Goal: Information Seeking & Learning: Learn about a topic

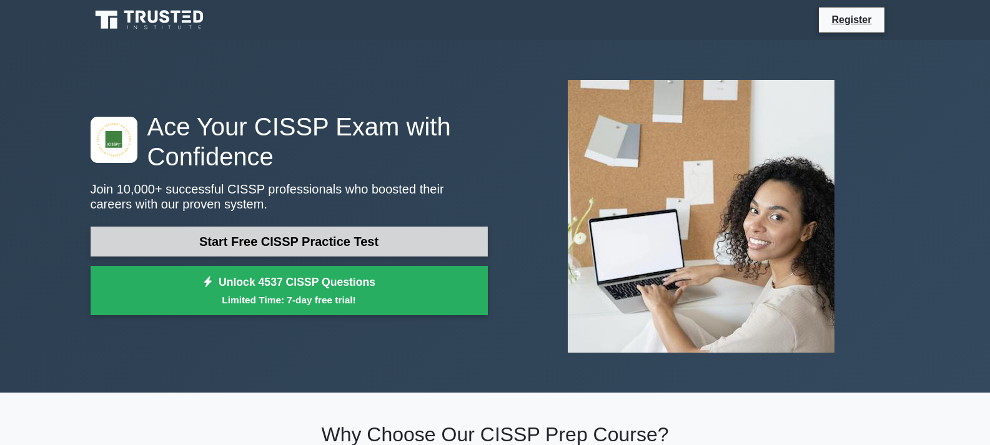
click at [290, 249] on link "Start Free CISSP Practice Test" at bounding box center [289, 242] width 397 height 30
click at [275, 245] on link "Start Free CISSP Practice Test" at bounding box center [289, 242] width 397 height 30
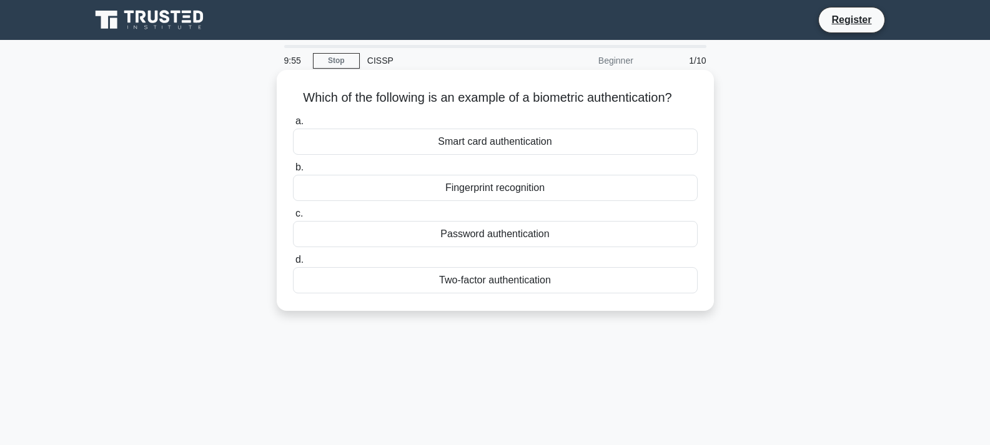
click at [505, 185] on div "Fingerprint recognition" at bounding box center [495, 188] width 405 height 26
click at [498, 189] on div "Fingerprint recognition" at bounding box center [495, 188] width 405 height 26
click at [293, 172] on input "b. Fingerprint recognition" at bounding box center [293, 168] width 0 height 8
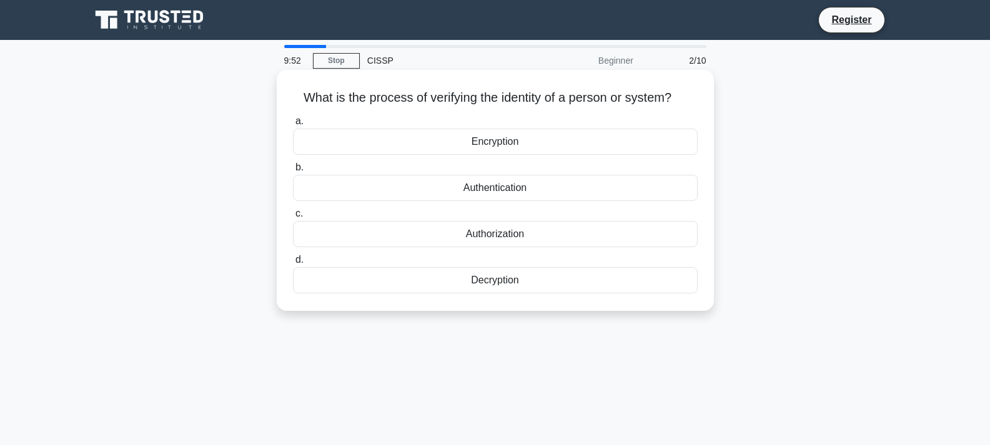
click at [297, 167] on span "b." at bounding box center [299, 167] width 8 height 11
click at [293, 167] on input "b. Authentication" at bounding box center [293, 168] width 0 height 8
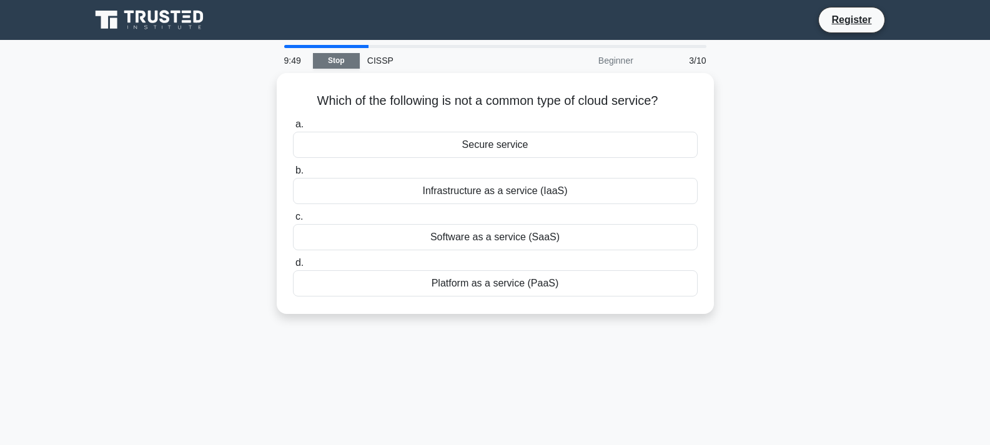
click at [340, 62] on link "Stop" at bounding box center [336, 61] width 47 height 16
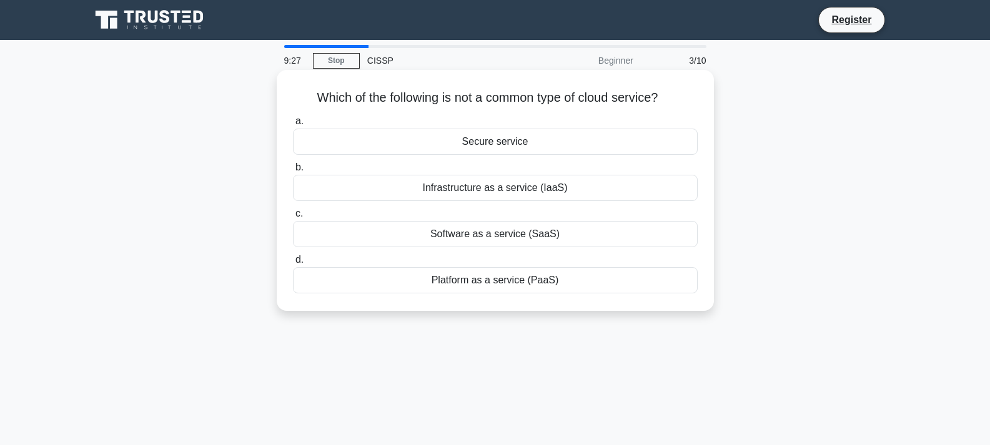
click at [302, 214] on label "c. Software as a service (SaaS)" at bounding box center [495, 226] width 405 height 41
click at [293, 214] on input "c. Software as a service (SaaS)" at bounding box center [293, 214] width 0 height 8
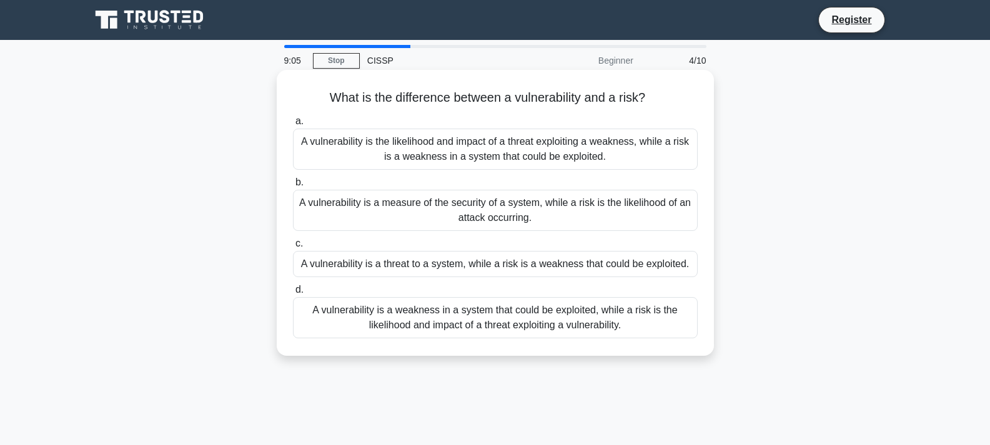
click at [297, 291] on span "d." at bounding box center [299, 289] width 8 height 11
click at [293, 291] on input "d. A vulnerability is a weakness in a system that could be exploited, while a r…" at bounding box center [293, 290] width 0 height 8
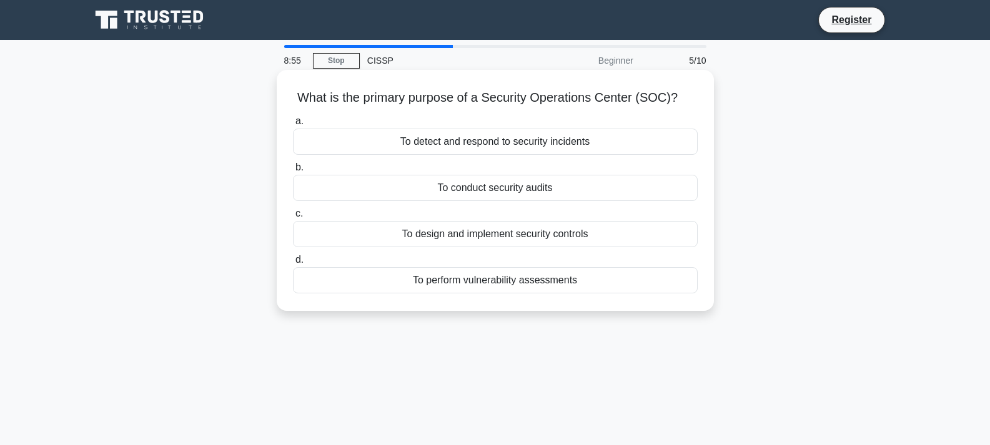
click at [295, 124] on span "a." at bounding box center [299, 121] width 8 height 11
click at [293, 124] on input "a. To detect and respond to security incidents" at bounding box center [293, 121] width 0 height 8
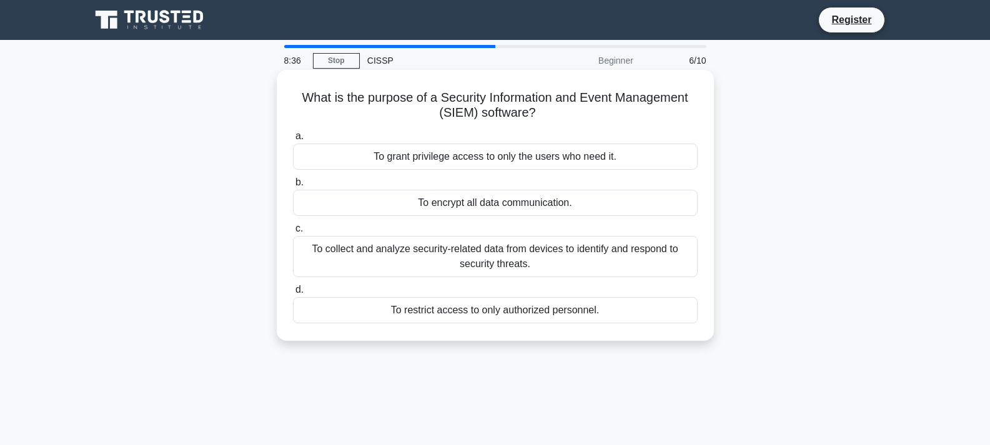
click at [302, 141] on span "a." at bounding box center [299, 136] width 8 height 11
click at [293, 141] on input "a. To grant privilege access to only the users who need it." at bounding box center [293, 136] width 0 height 8
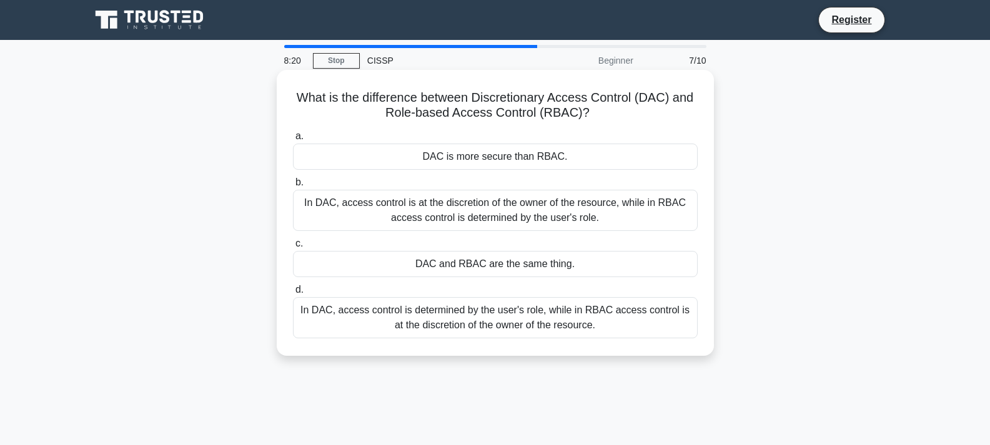
click at [305, 186] on label "b. In DAC, access control is at the discretion of the owner of the resource, wh…" at bounding box center [495, 203] width 405 height 56
click at [293, 186] on input "b. In DAC, access control is at the discretion of the owner of the resource, wh…" at bounding box center [293, 183] width 0 height 8
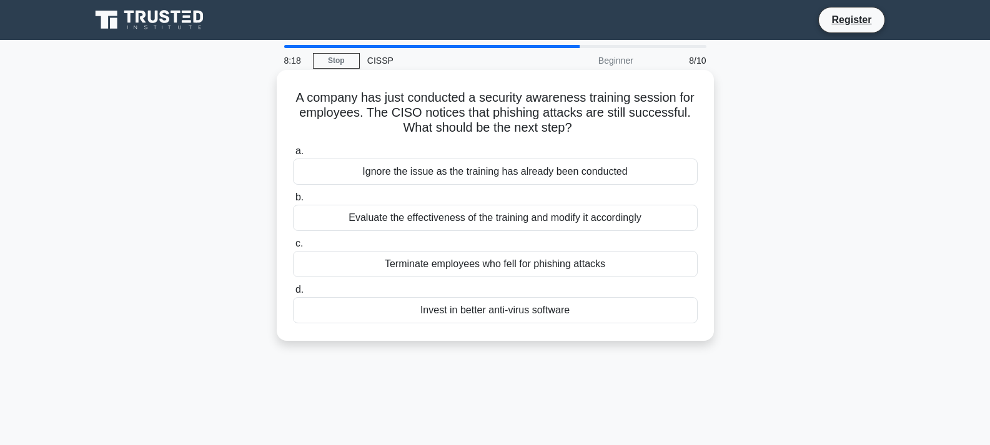
click at [300, 202] on span "b." at bounding box center [299, 197] width 8 height 11
click at [293, 202] on input "b. Evaluate the effectiveness of the training and modify it accordingly" at bounding box center [293, 198] width 0 height 8
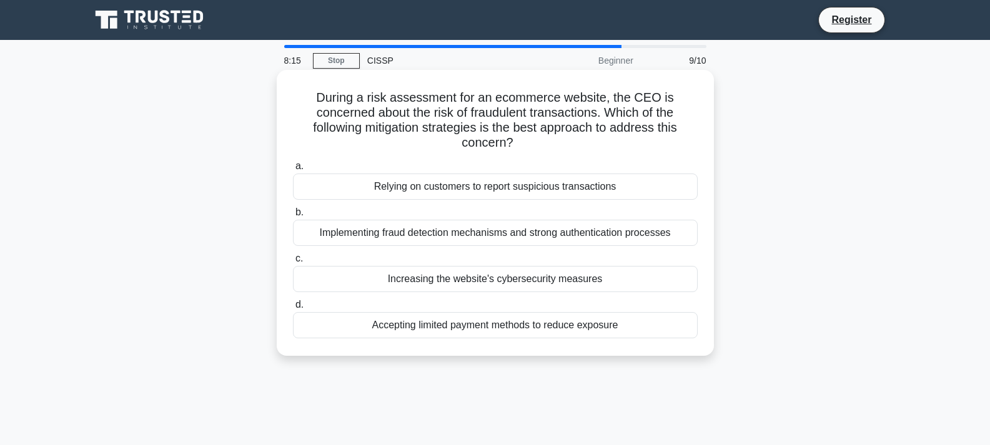
click at [298, 216] on span "b." at bounding box center [299, 212] width 8 height 11
click at [293, 216] on input "b. Implementing fraud detection mechanisms and strong authentication processes" at bounding box center [293, 213] width 0 height 8
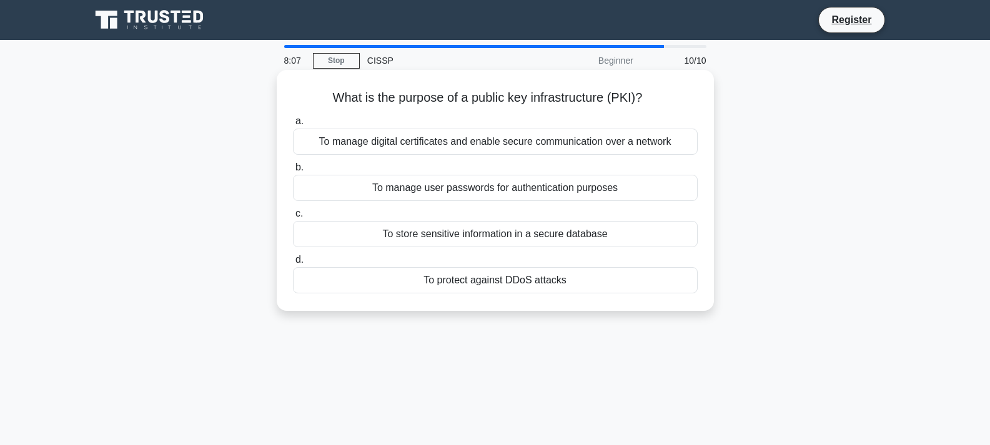
click at [297, 141] on div "To manage digital certificates and enable secure communication over a network" at bounding box center [495, 142] width 405 height 26
click at [293, 126] on input "a. To manage digital certificates and enable secure communication over a network" at bounding box center [293, 121] width 0 height 8
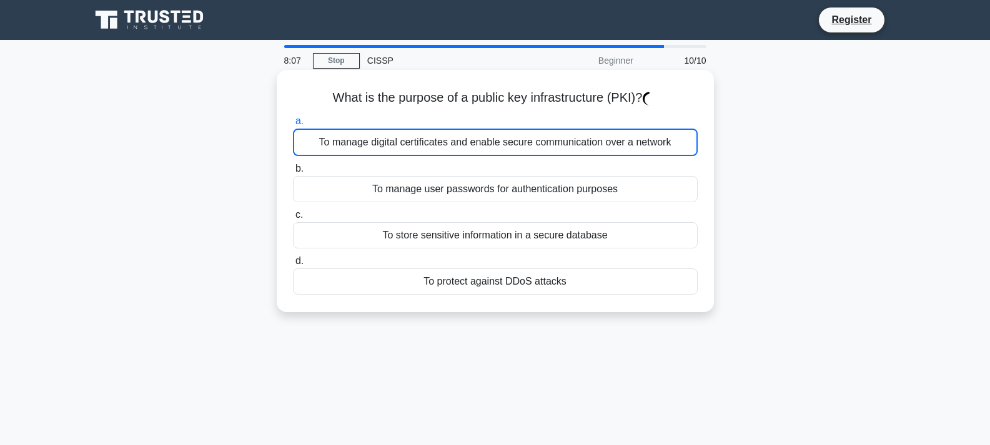
click at [299, 126] on span "a." at bounding box center [299, 121] width 8 height 11
click at [293, 126] on input "a. To manage digital certificates and enable secure communication over a network" at bounding box center [293, 121] width 0 height 8
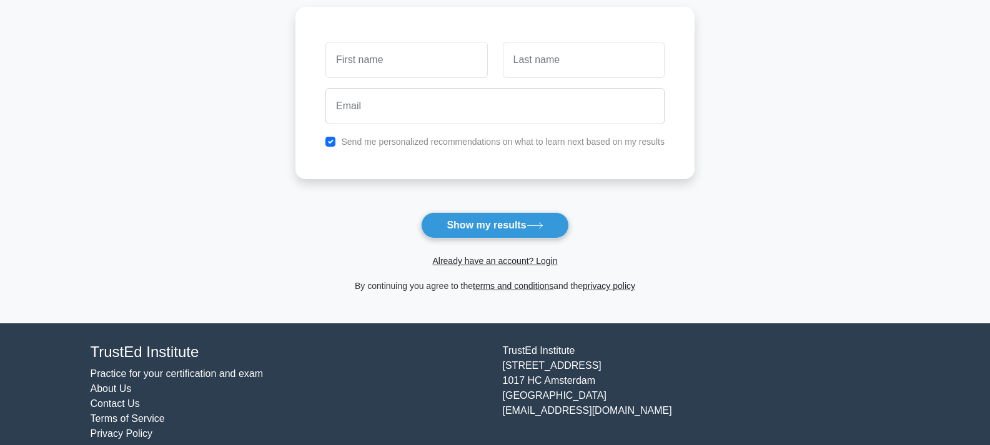
scroll to position [183, 0]
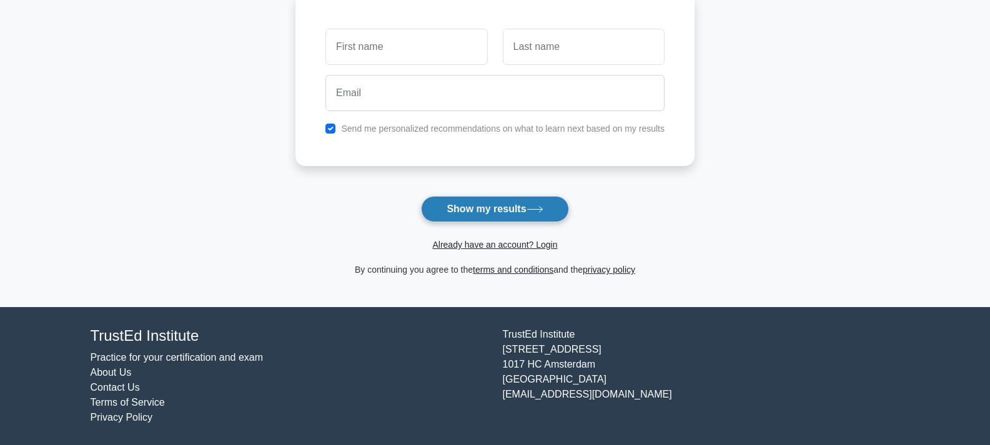
click at [506, 213] on button "Show my results" at bounding box center [494, 209] width 147 height 26
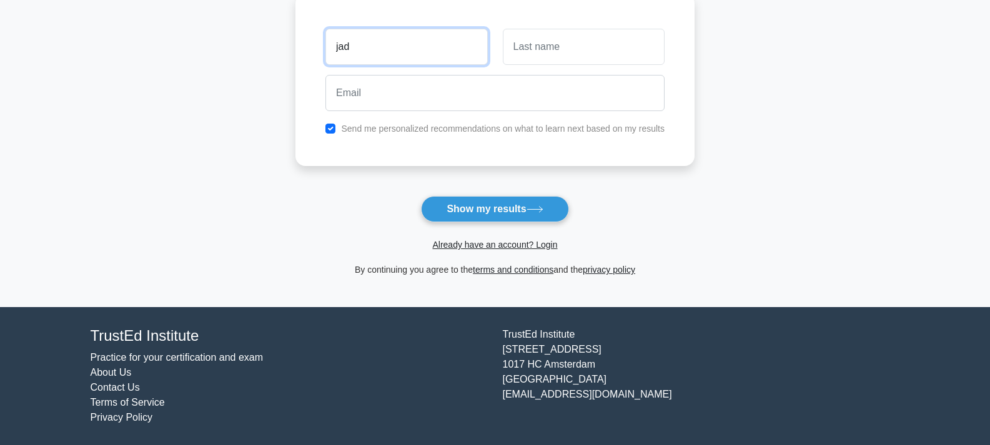
type input "jad"
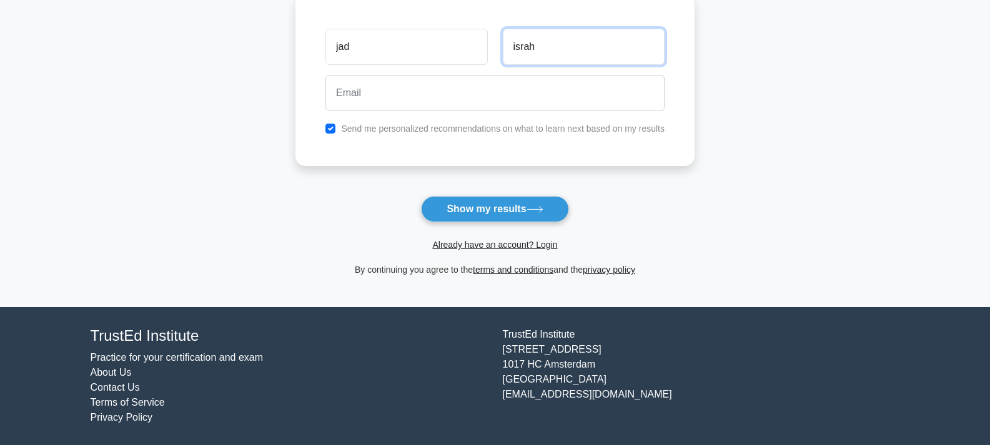
type input "israh"
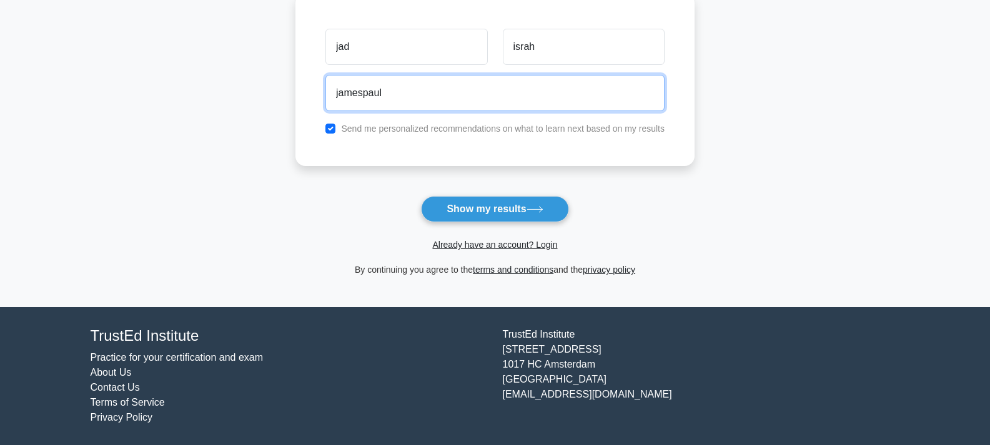
click at [421, 196] on button "Show my results" at bounding box center [494, 209] width 147 height 26
type input "[EMAIL_ADDRESS][DOMAIN_NAME]"
click at [421, 196] on button "Show my results" at bounding box center [494, 209] width 147 height 26
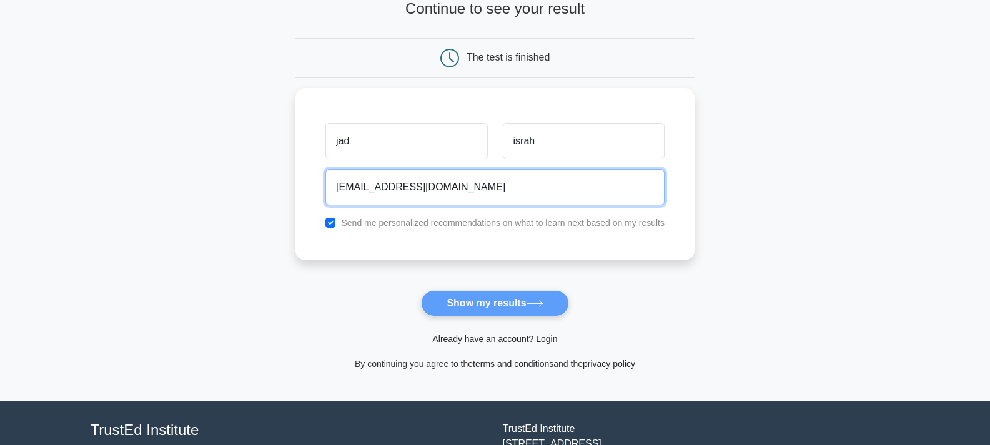
scroll to position [58, 0]
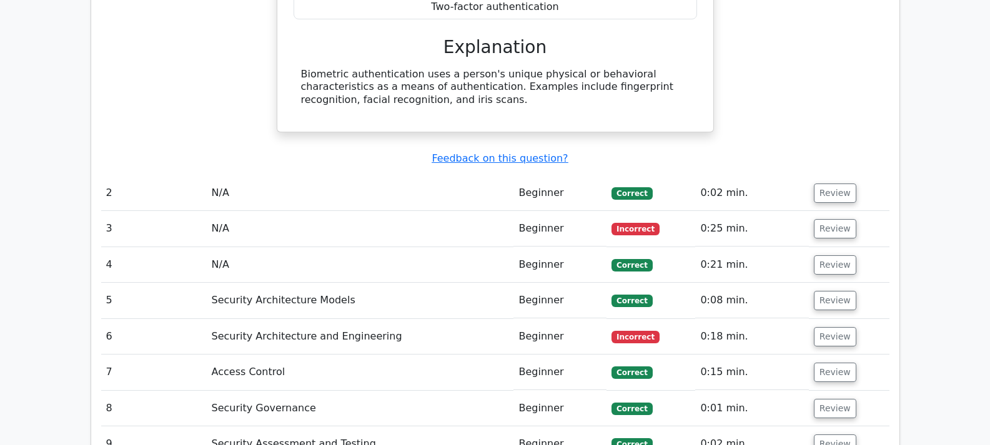
scroll to position [1265, 0]
